Goal: Information Seeking & Learning: Find specific fact

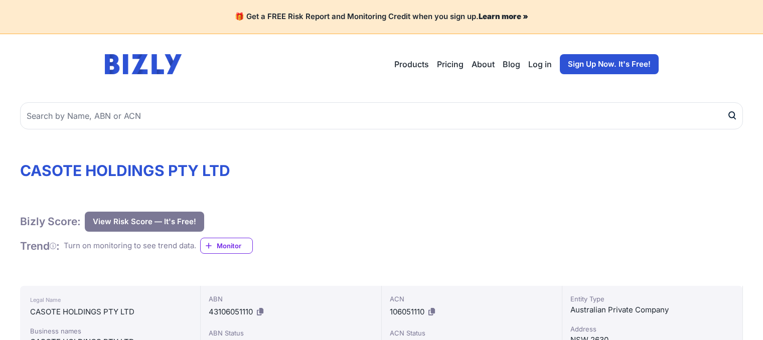
scroll to position [423, 0]
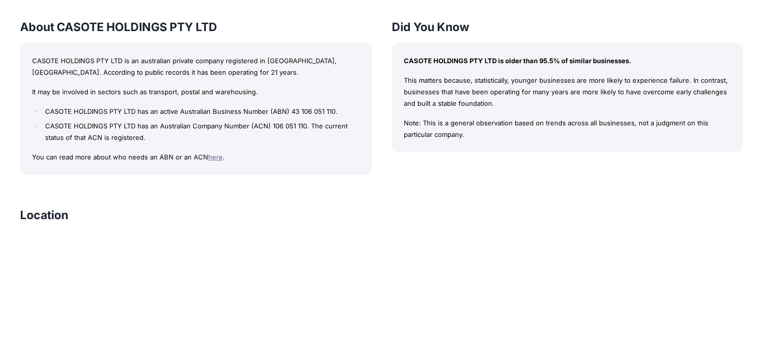
click at [45, 75] on p "CASOTE HOLDINGS PTY LTD is an australian private company registered in [GEOGRAP…" at bounding box center [196, 66] width 328 height 23
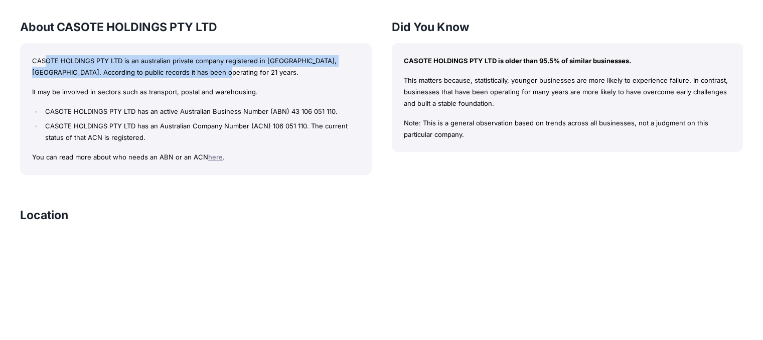
drag, startPoint x: 44, startPoint y: 65, endPoint x: 225, endPoint y: 71, distance: 181.2
click at [225, 71] on p "CASOTE HOLDINGS PTY LTD is an australian private company registered in [GEOGRAP…" at bounding box center [196, 66] width 328 height 23
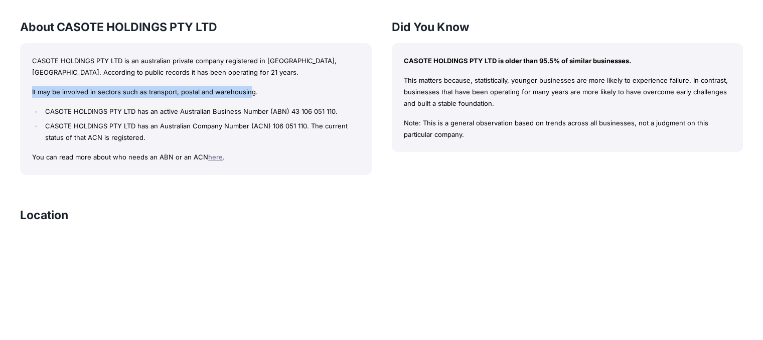
drag, startPoint x: 250, startPoint y: 92, endPoint x: 26, endPoint y: 79, distance: 224.1
click at [26, 79] on div "CASOTE HOLDINGS PTY LTD is an australian private company registered in [GEOGRAP…" at bounding box center [196, 109] width 352 height 132
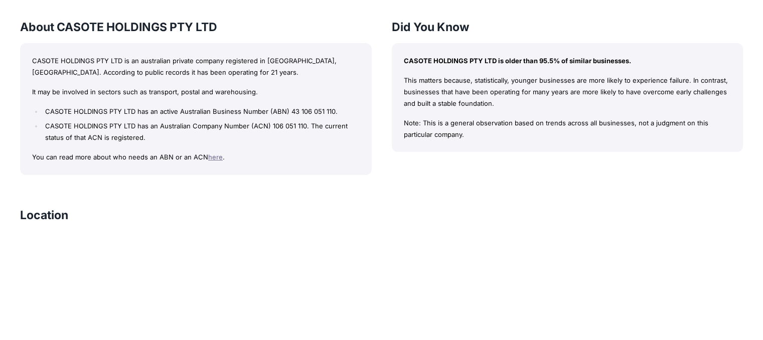
click at [32, 78] on p "CASOTE HOLDINGS PTY LTD is an australian private company registered in [GEOGRAP…" at bounding box center [196, 66] width 328 height 23
drag, startPoint x: 357, startPoint y: 59, endPoint x: 20, endPoint y: 75, distance: 337.0
click at [20, 75] on div "CASOTE HOLDINGS PTY LTD is an australian private company registered in [GEOGRAP…" at bounding box center [196, 109] width 352 height 132
click at [37, 62] on p "CASOTE HOLDINGS PTY LTD is an australian private company registered in [GEOGRAP…" at bounding box center [196, 66] width 328 height 23
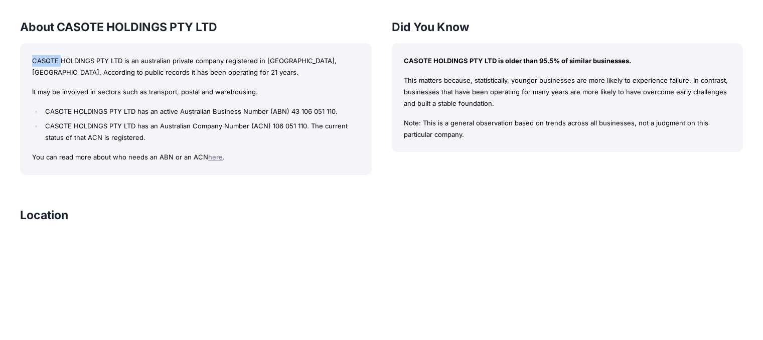
click at [37, 62] on p "CASOTE HOLDINGS PTY LTD is an australian private company registered in [GEOGRAP…" at bounding box center [196, 66] width 328 height 23
drag, startPoint x: 108, startPoint y: 57, endPoint x: 84, endPoint y: 59, distance: 24.2
click at [84, 59] on p "CASOTE HOLDINGS PTY LTD is an australian private company registered in [GEOGRAP…" at bounding box center [196, 66] width 328 height 23
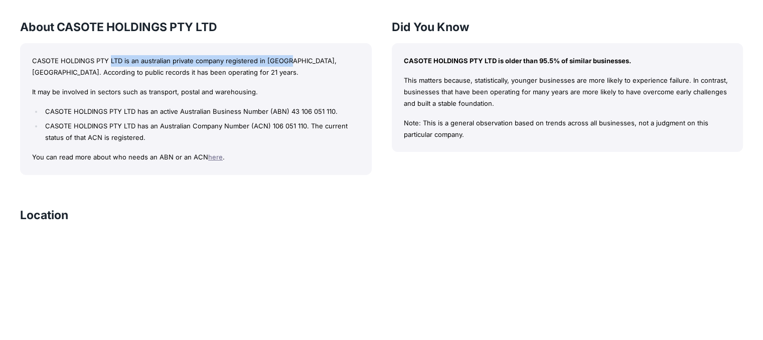
drag, startPoint x: 110, startPoint y: 65, endPoint x: 294, endPoint y: 64, distance: 184.1
click at [294, 64] on p "CASOTE HOLDINGS PTY LTD is an australian private company registered in [GEOGRAP…" at bounding box center [196, 66] width 328 height 23
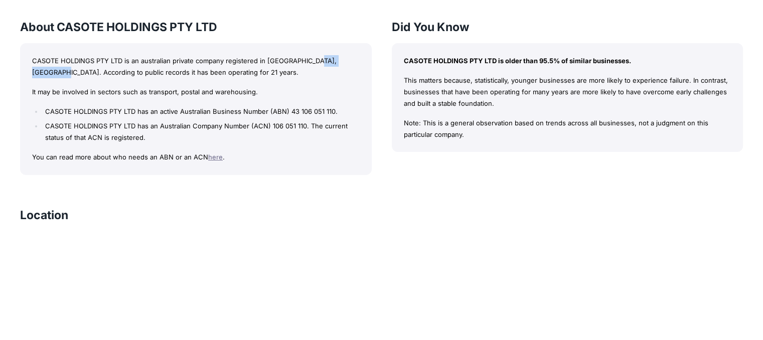
drag, startPoint x: 312, startPoint y: 62, endPoint x: 361, endPoint y: 59, distance: 48.7
click at [361, 59] on div "CASOTE HOLDINGS PTY LTD is an australian private company registered in [GEOGRAP…" at bounding box center [196, 109] width 352 height 132
drag, startPoint x: 35, startPoint y: 62, endPoint x: 38, endPoint y: 53, distance: 9.2
click at [38, 53] on div "CASOTE HOLDINGS PTY LTD is an australian private company registered in [GEOGRAP…" at bounding box center [196, 109] width 352 height 132
click at [39, 55] on div "CASOTE HOLDINGS PTY LTD is an australian private company registered in [GEOGRAP…" at bounding box center [196, 109] width 352 height 132
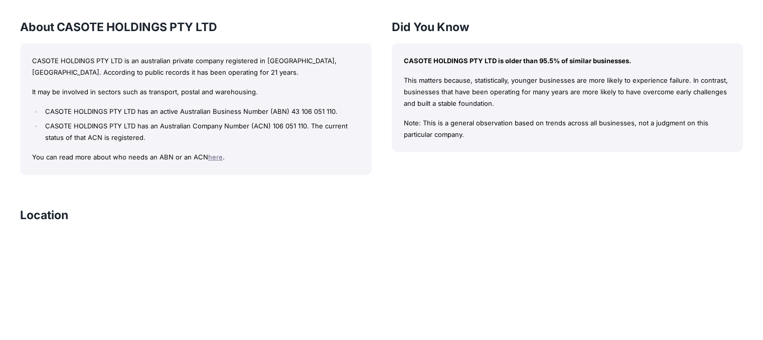
click at [30, 56] on div "CASOTE HOLDINGS PTY LTD is an australian private company registered in [GEOGRAP…" at bounding box center [196, 109] width 352 height 132
click at [85, 59] on p "CASOTE HOLDINGS PTY LTD is an australian private company registered in [GEOGRAP…" at bounding box center [196, 66] width 328 height 23
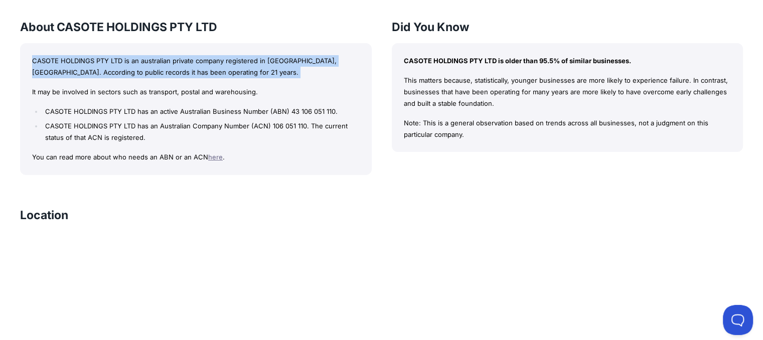
scroll to position [0, 0]
drag, startPoint x: 85, startPoint y: 59, endPoint x: 157, endPoint y: 77, distance: 74.5
click at [157, 77] on p "CASOTE HOLDINGS PTY LTD is an australian private company registered in [GEOGRAP…" at bounding box center [196, 66] width 328 height 23
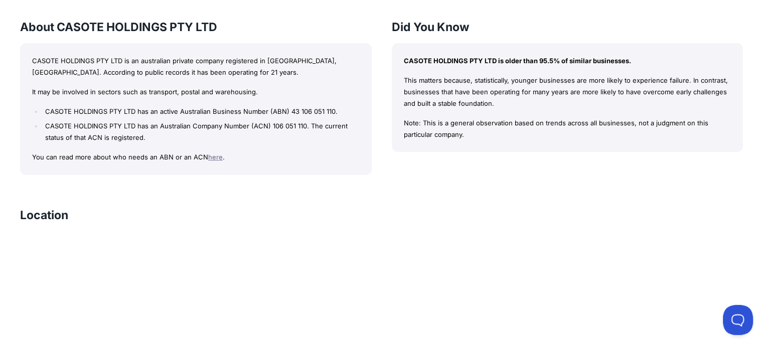
click at [61, 86] on p "It may be involved in sectors such as transport, postal and warehousing." at bounding box center [196, 92] width 328 height 12
drag, startPoint x: 26, startPoint y: 97, endPoint x: 34, endPoint y: 89, distance: 11.0
click at [34, 89] on div "CASOTE HOLDINGS PTY LTD is an australian private company registered in [GEOGRAP…" at bounding box center [196, 109] width 352 height 132
click at [50, 93] on p "It may be involved in sectors such as transport, postal and warehousing." at bounding box center [196, 92] width 328 height 12
drag, startPoint x: 50, startPoint y: 93, endPoint x: 62, endPoint y: 93, distance: 12.0
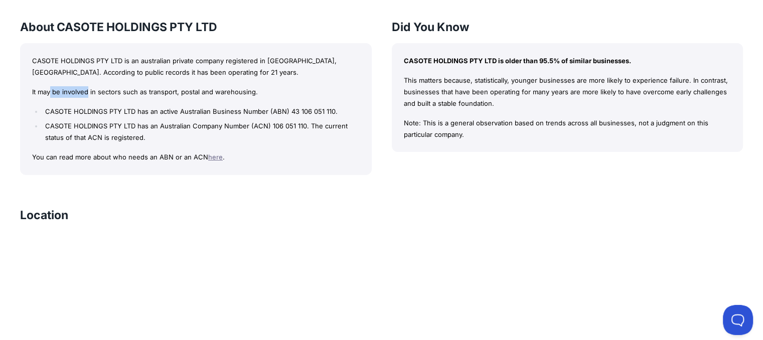
click at [62, 93] on p "It may be involved in sectors such as transport, postal and warehousing." at bounding box center [196, 92] width 328 height 12
click at [27, 93] on div "CASOTE HOLDINGS PTY LTD is an australian private company registered in [GEOGRAP…" at bounding box center [196, 109] width 352 height 132
click at [28, 93] on div "CASOTE HOLDINGS PTY LTD is an australian private company registered in [GEOGRAP…" at bounding box center [196, 109] width 352 height 132
click at [47, 97] on p "It may be involved in sectors such as transport, postal and warehousing." at bounding box center [196, 92] width 328 height 12
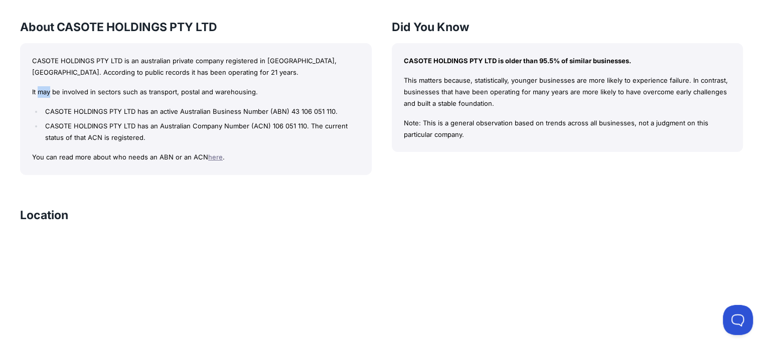
drag, startPoint x: 47, startPoint y: 97, endPoint x: 46, endPoint y: 91, distance: 6.2
click at [46, 91] on p "It may be involved in sectors such as transport, postal and warehousing." at bounding box center [196, 92] width 328 height 12
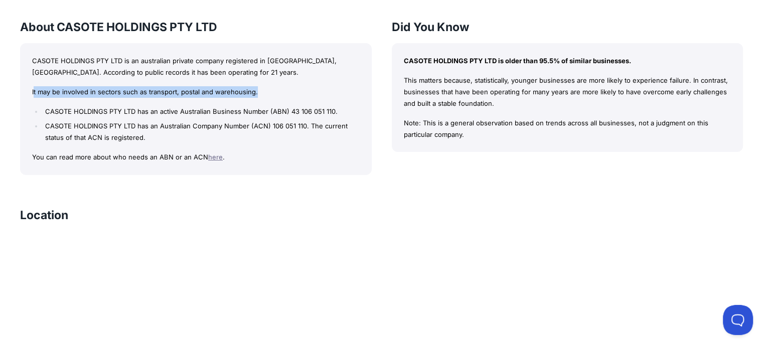
drag, startPoint x: 34, startPoint y: 83, endPoint x: 278, endPoint y: 79, distance: 244.3
click at [278, 79] on div "CASOTE HOLDINGS PTY LTD is an australian private company registered in [GEOGRAP…" at bounding box center [196, 109] width 352 height 132
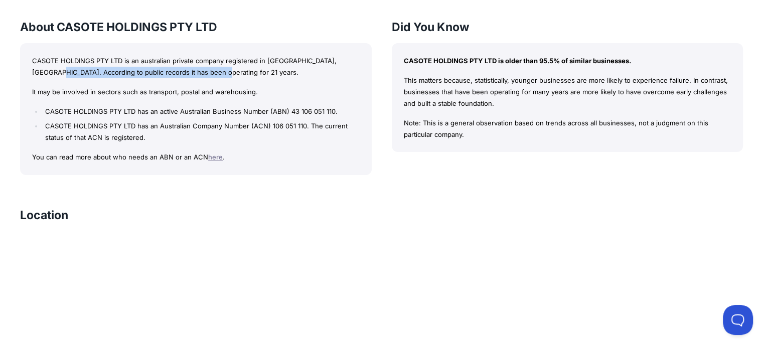
drag, startPoint x: 350, startPoint y: 62, endPoint x: 221, endPoint y: 73, distance: 129.4
click at [221, 73] on p "CASOTE HOLDINGS PTY LTD is an australian private company registered in [GEOGRAP…" at bounding box center [196, 66] width 328 height 23
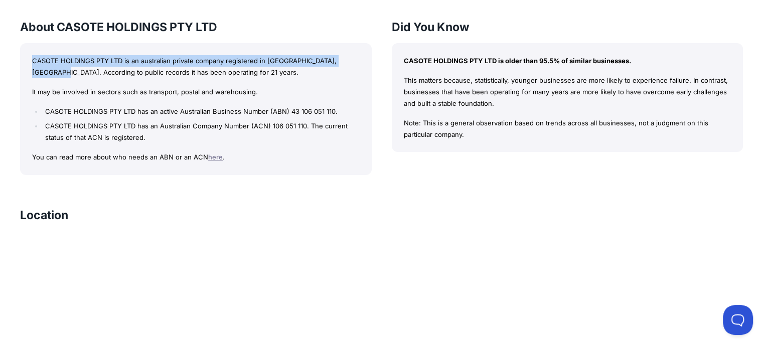
drag, startPoint x: 32, startPoint y: 61, endPoint x: 403, endPoint y: 52, distance: 370.8
click at [403, 52] on div "About CASOTE HOLDINGS PTY LTD CASOTE HOLDINGS PTY LTD is an australian private …" at bounding box center [381, 97] width 723 height 156
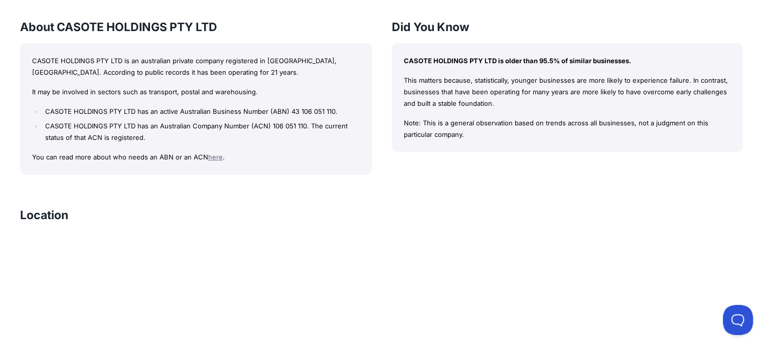
click at [365, 22] on h3 "About CASOTE HOLDINGS PTY LTD" at bounding box center [196, 27] width 352 height 16
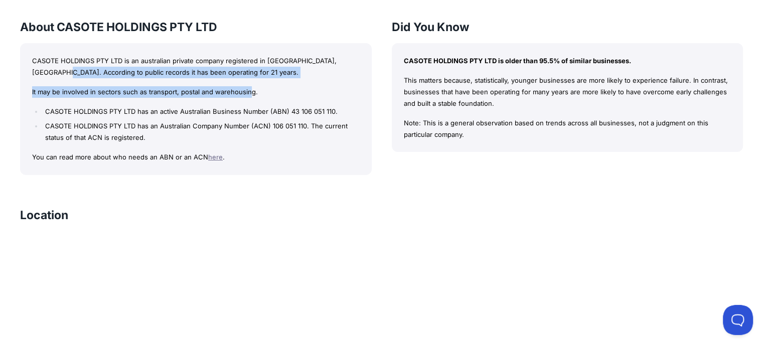
drag, startPoint x: 31, startPoint y: 72, endPoint x: 263, endPoint y: 85, distance: 232.6
click at [263, 85] on div "CASOTE HOLDINGS PTY LTD is an australian private company registered in [GEOGRAP…" at bounding box center [196, 109] width 352 height 132
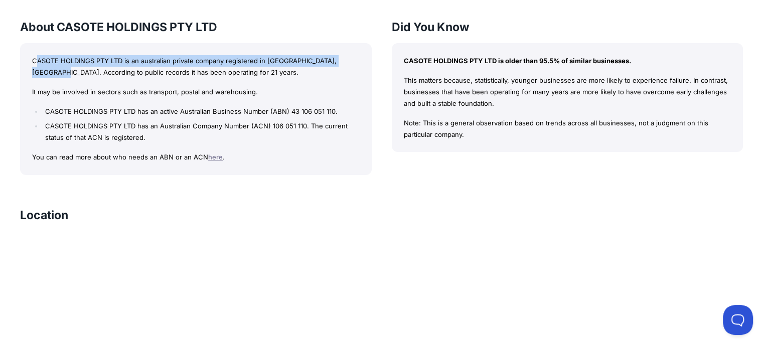
drag, startPoint x: 353, startPoint y: 60, endPoint x: 38, endPoint y: 66, distance: 315.6
click at [38, 66] on p "CASOTE HOLDINGS PTY LTD is an australian private company registered in [GEOGRAP…" at bounding box center [196, 66] width 328 height 23
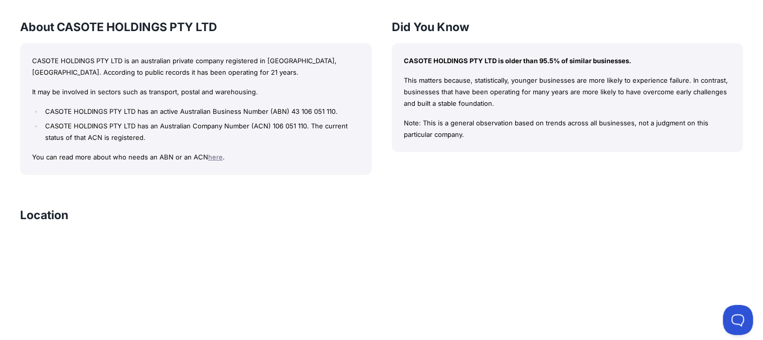
click at [32, 71] on p "CASOTE HOLDINGS PTY LTD is an australian private company registered in [GEOGRAP…" at bounding box center [196, 66] width 328 height 23
click at [30, 71] on div "CASOTE HOLDINGS PTY LTD is an australian private company registered in [GEOGRAP…" at bounding box center [196, 109] width 352 height 132
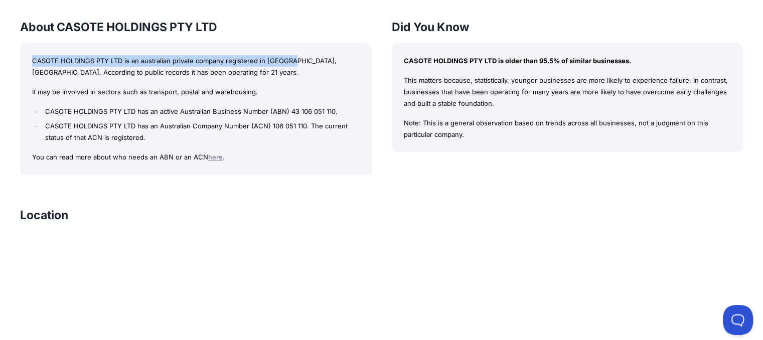
drag, startPoint x: 32, startPoint y: 65, endPoint x: 302, endPoint y: 63, distance: 270.9
click at [302, 63] on div "CASOTE HOLDINGS PTY LTD is an australian private company registered in [GEOGRAP…" at bounding box center [196, 109] width 352 height 132
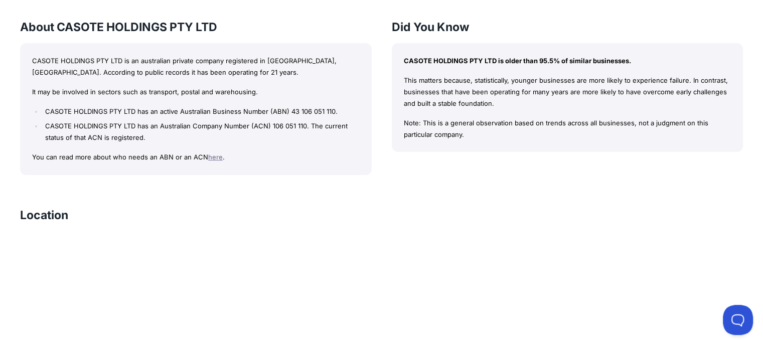
click at [34, 68] on p "CASOTE HOLDINGS PTY LTD is an australian private company registered in [GEOGRAP…" at bounding box center [196, 66] width 328 height 23
click at [32, 69] on p "CASOTE HOLDINGS PTY LTD is an australian private company registered in [GEOGRAP…" at bounding box center [196, 66] width 328 height 23
click at [41, 62] on p "CASOTE HOLDINGS PTY LTD is an australian private company registered in [GEOGRAP…" at bounding box center [196, 66] width 328 height 23
click at [37, 66] on p "CASOTE HOLDINGS PTY LTD is an australian private company registered in [GEOGRAP…" at bounding box center [196, 66] width 328 height 23
click at [251, 43] on div "About CASOTE HOLDINGS PTY LTD CASOTE HOLDINGS PTY LTD is an australian private …" at bounding box center [196, 97] width 352 height 156
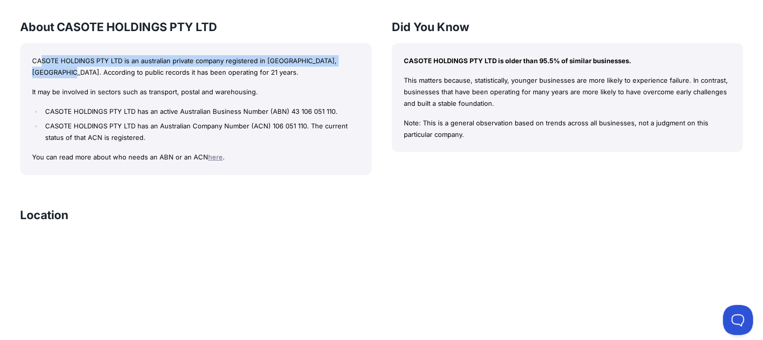
click at [39, 67] on p "CASOTE HOLDINGS PTY LTD is an australian private company registered in [GEOGRAP…" at bounding box center [196, 66] width 328 height 23
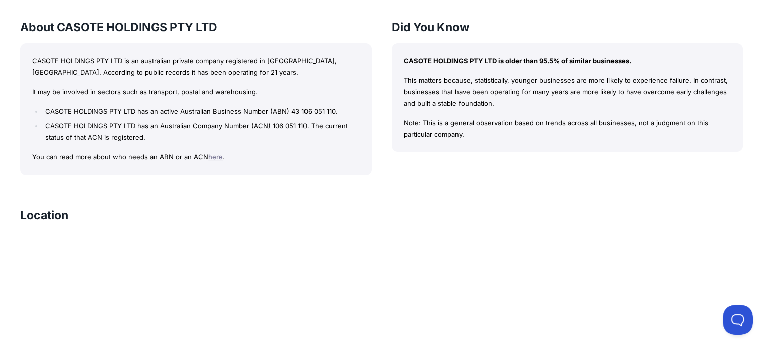
click at [37, 65] on p "CASOTE HOLDINGS PTY LTD is an australian private company registered in [GEOGRAP…" at bounding box center [196, 66] width 328 height 23
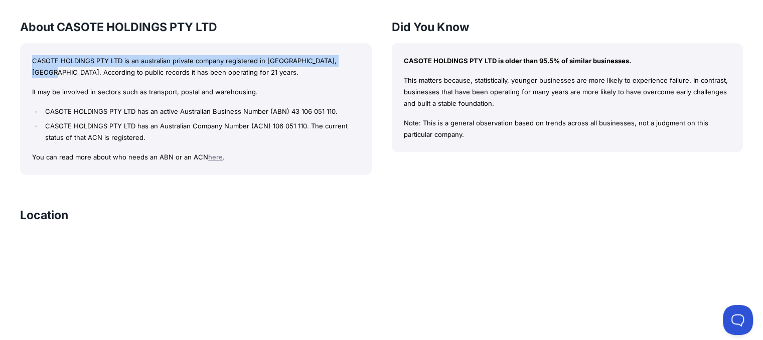
drag, startPoint x: 37, startPoint y: 65, endPoint x: 345, endPoint y: 54, distance: 308.2
click at [345, 54] on div "CASOTE HOLDINGS PTY LTD is an australian private company registered in [GEOGRAP…" at bounding box center [196, 109] width 352 height 132
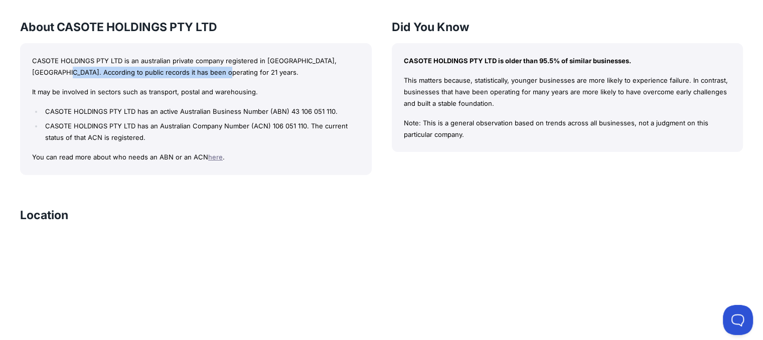
drag, startPoint x: 33, startPoint y: 69, endPoint x: 210, endPoint y: 76, distance: 177.2
click at [210, 76] on p "CASOTE HOLDINGS PTY LTD is an australian private company registered in [GEOGRAP…" at bounding box center [196, 66] width 328 height 23
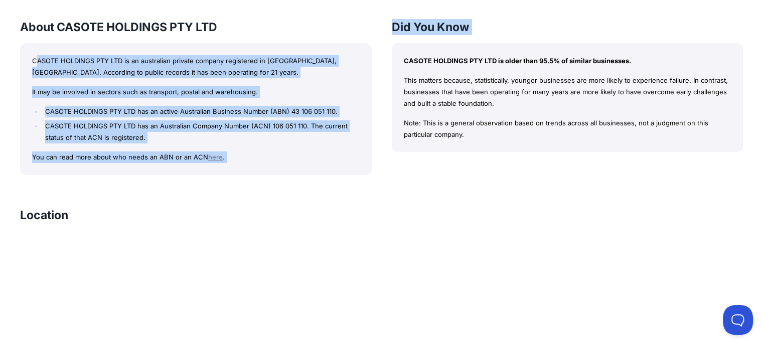
drag, startPoint x: 34, startPoint y: 61, endPoint x: 400, endPoint y: 47, distance: 366.0
click at [400, 47] on div "About CASOTE HOLDINGS PTY LTD CASOTE HOLDINGS PTY LTD is an australian private …" at bounding box center [381, 97] width 723 height 156
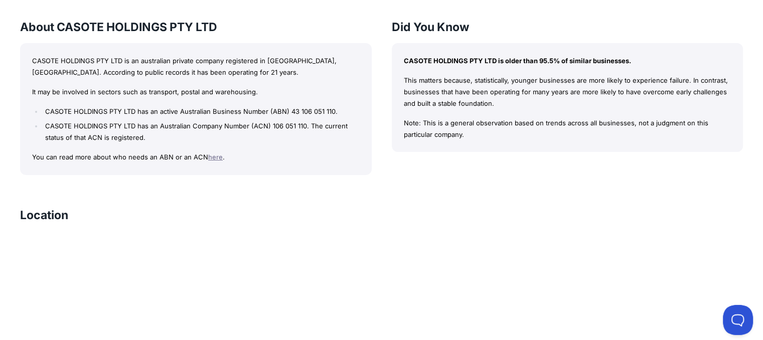
click at [391, 114] on div "About CASOTE HOLDINGS PTY LTD CASOTE HOLDINGS PTY LTD is an australian private …" at bounding box center [381, 97] width 723 height 156
drag, startPoint x: 267, startPoint y: 92, endPoint x: 159, endPoint y: 85, distance: 108.6
click at [159, 85] on div "CASOTE HOLDINGS PTY LTD is an australian private company registered in [GEOGRAP…" at bounding box center [196, 109] width 352 height 132
drag, startPoint x: 157, startPoint y: 90, endPoint x: 33, endPoint y: 98, distance: 124.1
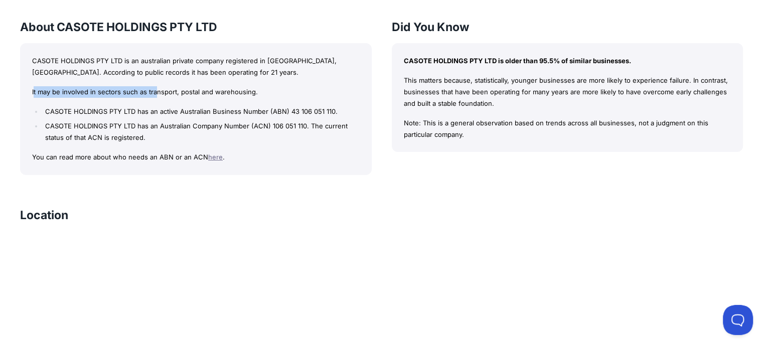
click at [33, 98] on div "CASOTE HOLDINGS PTY LTD is an australian private company registered in [GEOGRAP…" at bounding box center [196, 109] width 352 height 132
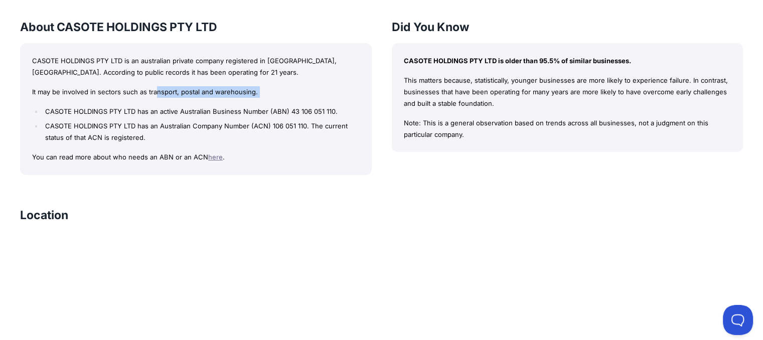
click at [33, 98] on div "CASOTE HOLDINGS PTY LTD is an australian private company registered in [GEOGRAP…" at bounding box center [196, 109] width 352 height 132
drag, startPoint x: 31, startPoint y: 89, endPoint x: 281, endPoint y: 75, distance: 250.7
click at [281, 75] on div "CASOTE HOLDINGS PTY LTD is an australian private company registered in [GEOGRAP…" at bounding box center [196, 109] width 352 height 132
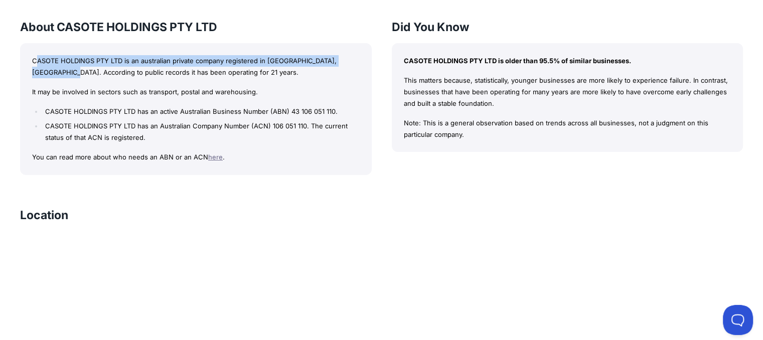
drag, startPoint x: 38, startPoint y: 68, endPoint x: 35, endPoint y: 64, distance: 5.4
click at [35, 64] on p "CASOTE HOLDINGS PTY LTD is an australian private company registered in [GEOGRAP…" at bounding box center [196, 66] width 328 height 23
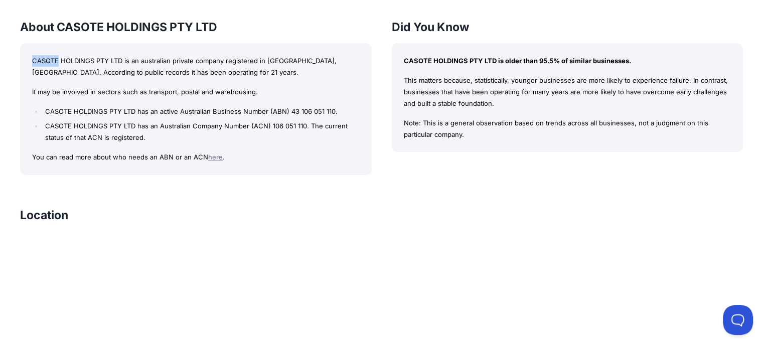
click at [35, 64] on p "CASOTE HOLDINGS PTY LTD is an australian private company registered in [GEOGRAP…" at bounding box center [196, 66] width 328 height 23
click at [47, 72] on p "CASOTE HOLDINGS PTY LTD is an australian private company registered in [GEOGRAP…" at bounding box center [196, 66] width 328 height 23
click at [46, 72] on p "CASOTE HOLDINGS PTY LTD is an australian private company registered in [GEOGRAP…" at bounding box center [196, 66] width 328 height 23
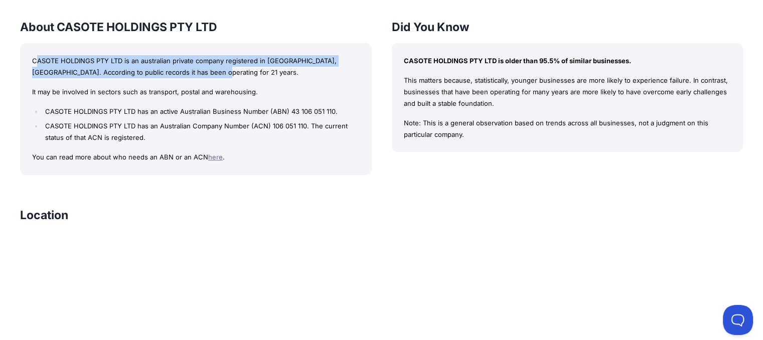
drag, startPoint x: 34, startPoint y: 60, endPoint x: 283, endPoint y: 71, distance: 249.6
click at [283, 71] on p "CASOTE HOLDINGS PTY LTD is an australian private company registered in [GEOGRAP…" at bounding box center [196, 66] width 328 height 23
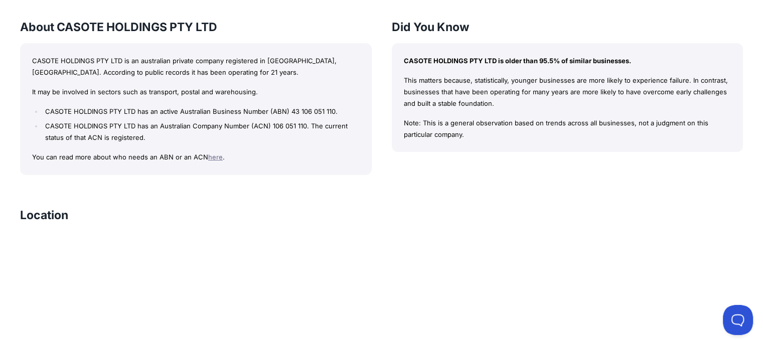
click at [26, 66] on div "CASOTE HOLDINGS PTY LTD is an australian private company registered in [GEOGRAP…" at bounding box center [196, 109] width 352 height 132
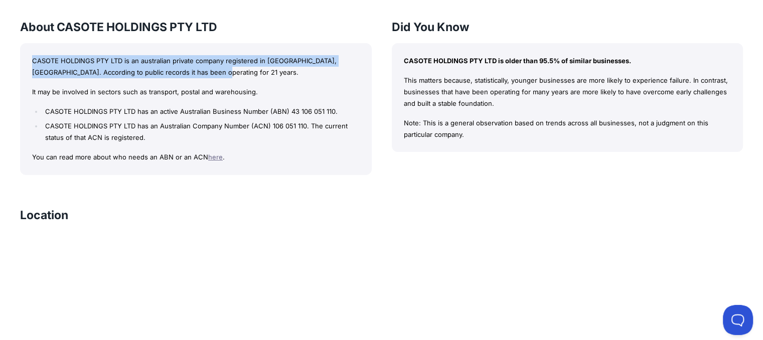
drag, startPoint x: 26, startPoint y: 66, endPoint x: 216, endPoint y: 67, distance: 190.1
click at [216, 67] on div "CASOTE HOLDINGS PTY LTD is an australian private company registered in [GEOGRAP…" at bounding box center [196, 109] width 352 height 132
copy p "CASOTE HOLDINGS PTY LTD is an australian private company registered in [GEOGRAP…"
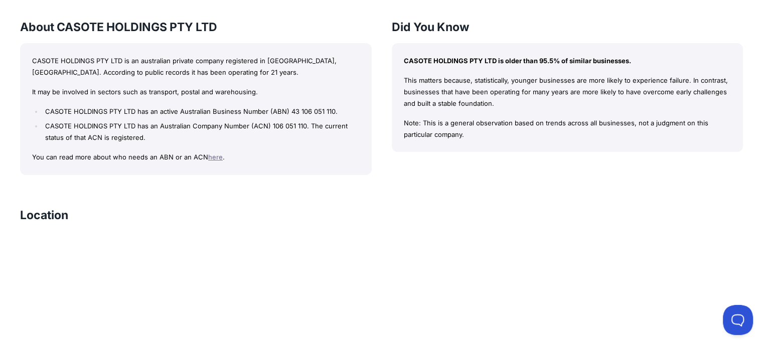
drag, startPoint x: 27, startPoint y: 92, endPoint x: 13, endPoint y: 94, distance: 14.2
drag, startPoint x: 13, startPoint y: 94, endPoint x: 26, endPoint y: 91, distance: 13.8
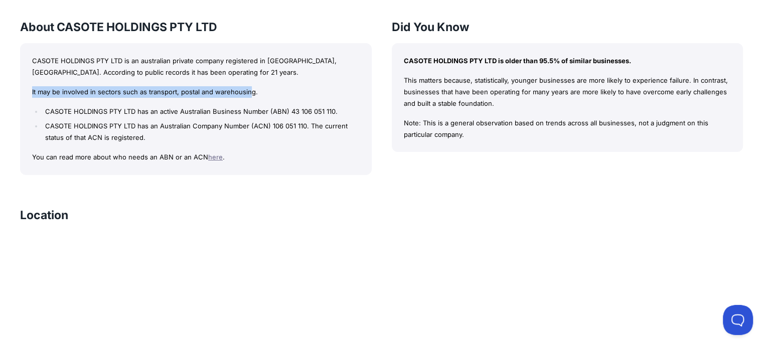
drag, startPoint x: 26, startPoint y: 91, endPoint x: 248, endPoint y: 97, distance: 222.3
click at [248, 97] on div "CASOTE HOLDINGS PTY LTD is an australian private company registered in [GEOGRAP…" at bounding box center [196, 109] width 352 height 132
click at [28, 93] on div "CASOTE HOLDINGS PTY LTD is an australian private company registered in [GEOGRAP…" at bounding box center [196, 109] width 352 height 132
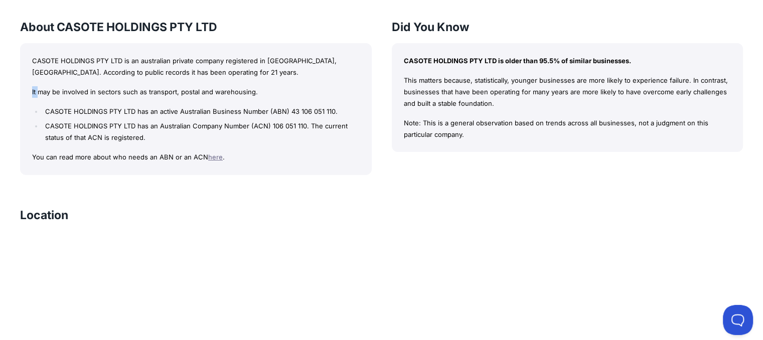
click at [28, 93] on div "CASOTE HOLDINGS PTY LTD is an australian private company registered in [GEOGRAP…" at bounding box center [196, 109] width 352 height 132
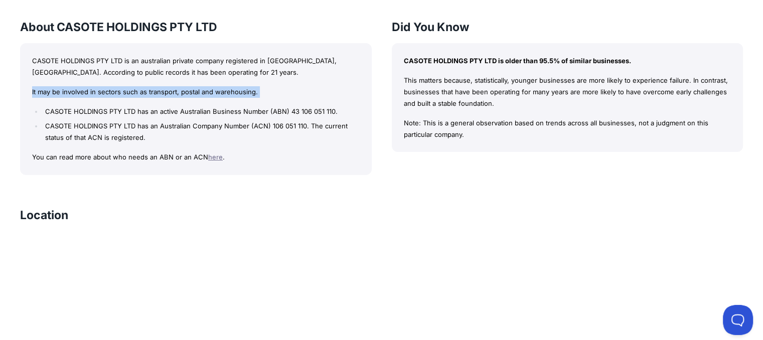
click at [28, 93] on div "CASOTE HOLDINGS PTY LTD is an australian private company registered in [GEOGRAP…" at bounding box center [196, 109] width 352 height 132
